Goal: Navigation & Orientation: Understand site structure

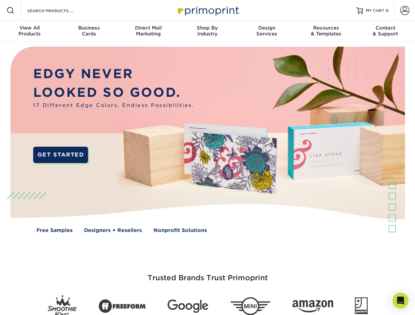
click at [207, 158] on img at bounding box center [207, 144] width 410 height 205
click at [11, 11] on span at bounding box center [11, 11] width 8 height 8
click at [404, 11] on span at bounding box center [404, 10] width 9 height 9
click at [30, 32] on div "View All Products" at bounding box center [29, 31] width 59 height 12
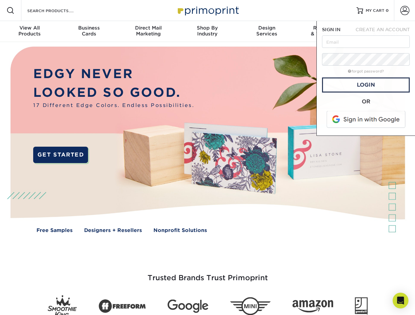
click at [89, 32] on div "Business Cards" at bounding box center [88, 31] width 59 height 12
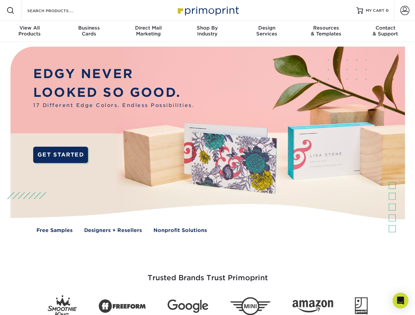
click at [148, 32] on div "Direct Mail Marketing" at bounding box center [148, 31] width 59 height 12
click at [207, 32] on div "Shop By Industry" at bounding box center [207, 31] width 59 height 12
click at [267, 32] on div "Design Services" at bounding box center [266, 31] width 59 height 12
click at [326, 32] on div "Resources & Templates" at bounding box center [325, 31] width 59 height 12
click at [385, 32] on div "Contact & Support" at bounding box center [385, 31] width 59 height 12
